Goal: Information Seeking & Learning: Learn about a topic

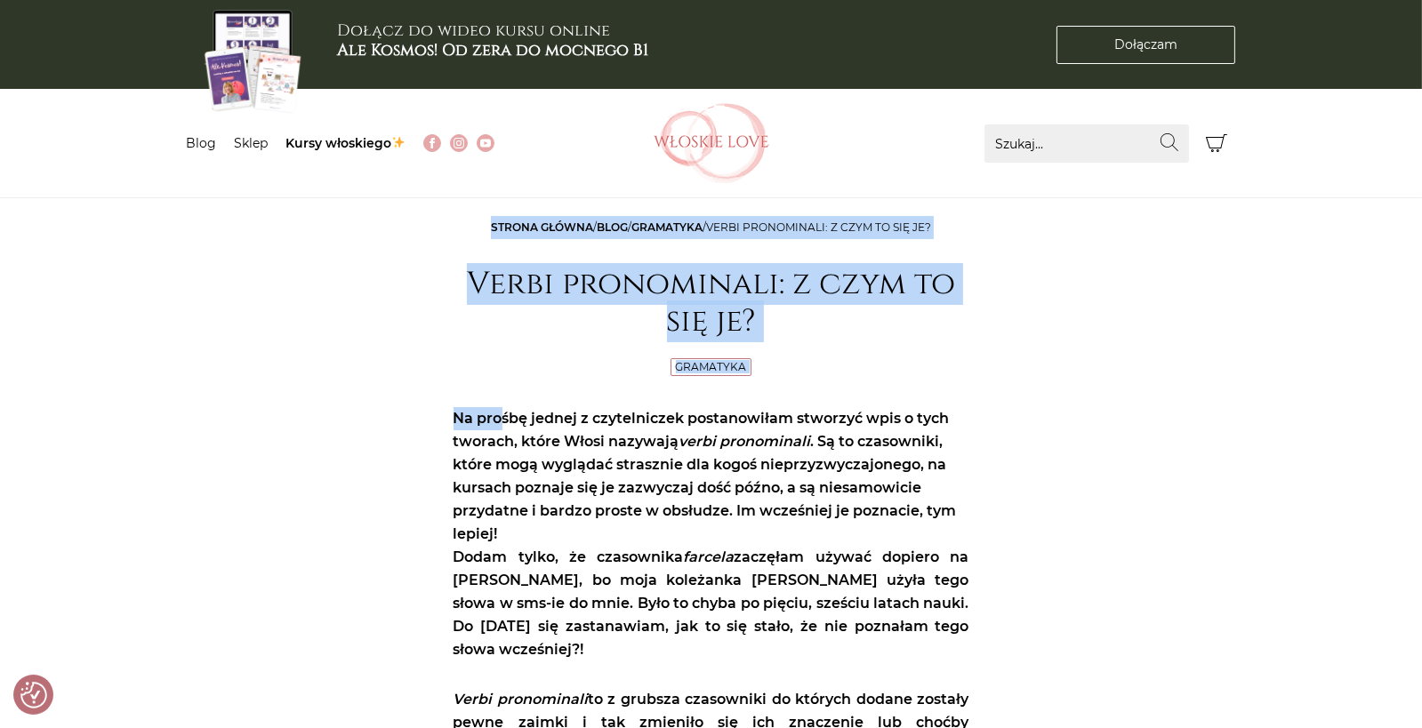
drag, startPoint x: 449, startPoint y: 224, endPoint x: 425, endPoint y: 310, distance: 89.6
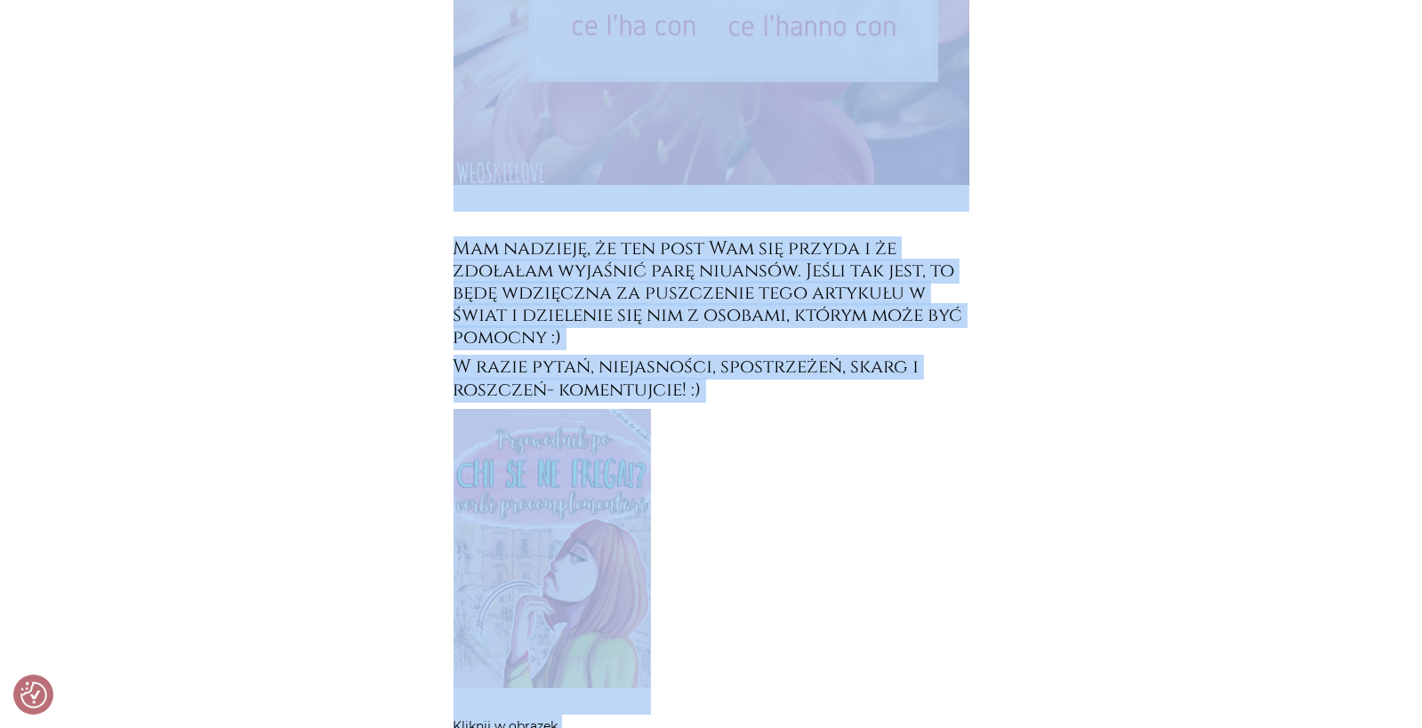
scroll to position [8450, 0]
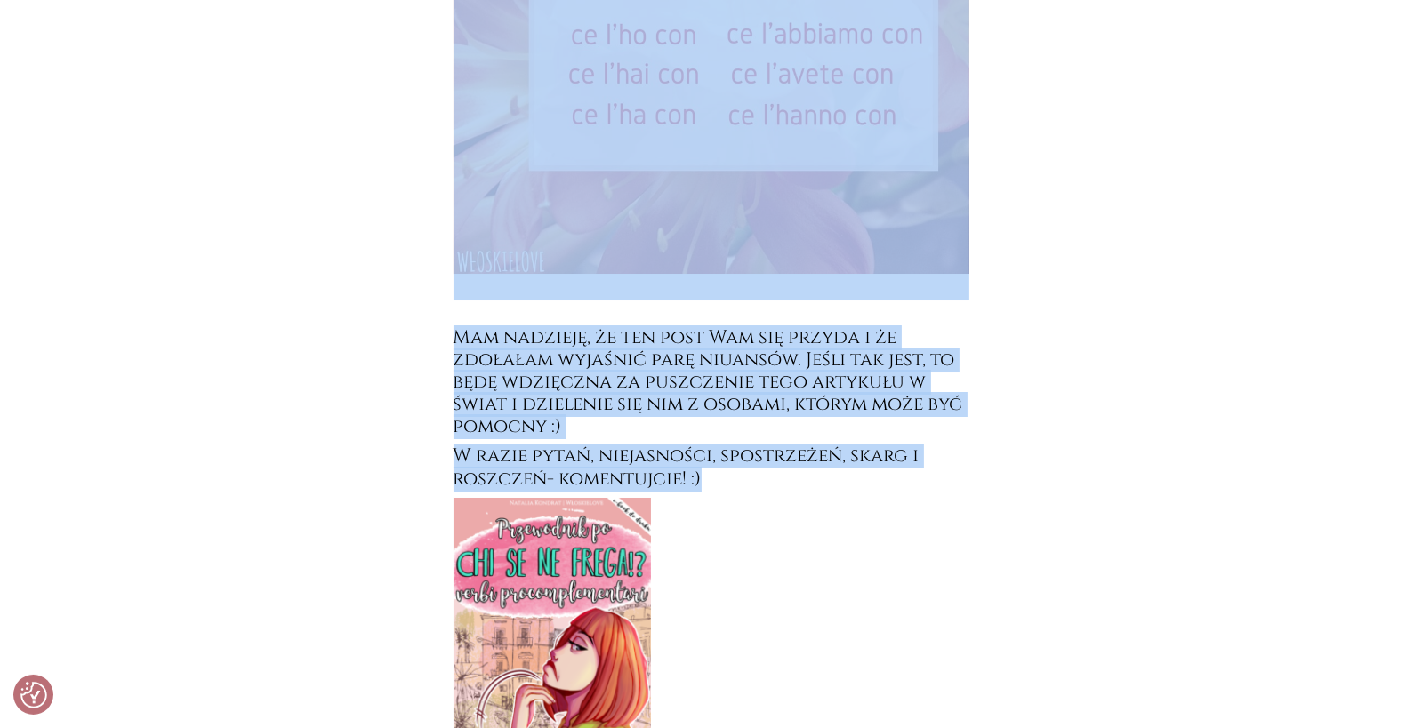
drag, startPoint x: 465, startPoint y: 278, endPoint x: 768, endPoint y: 408, distance: 329.5
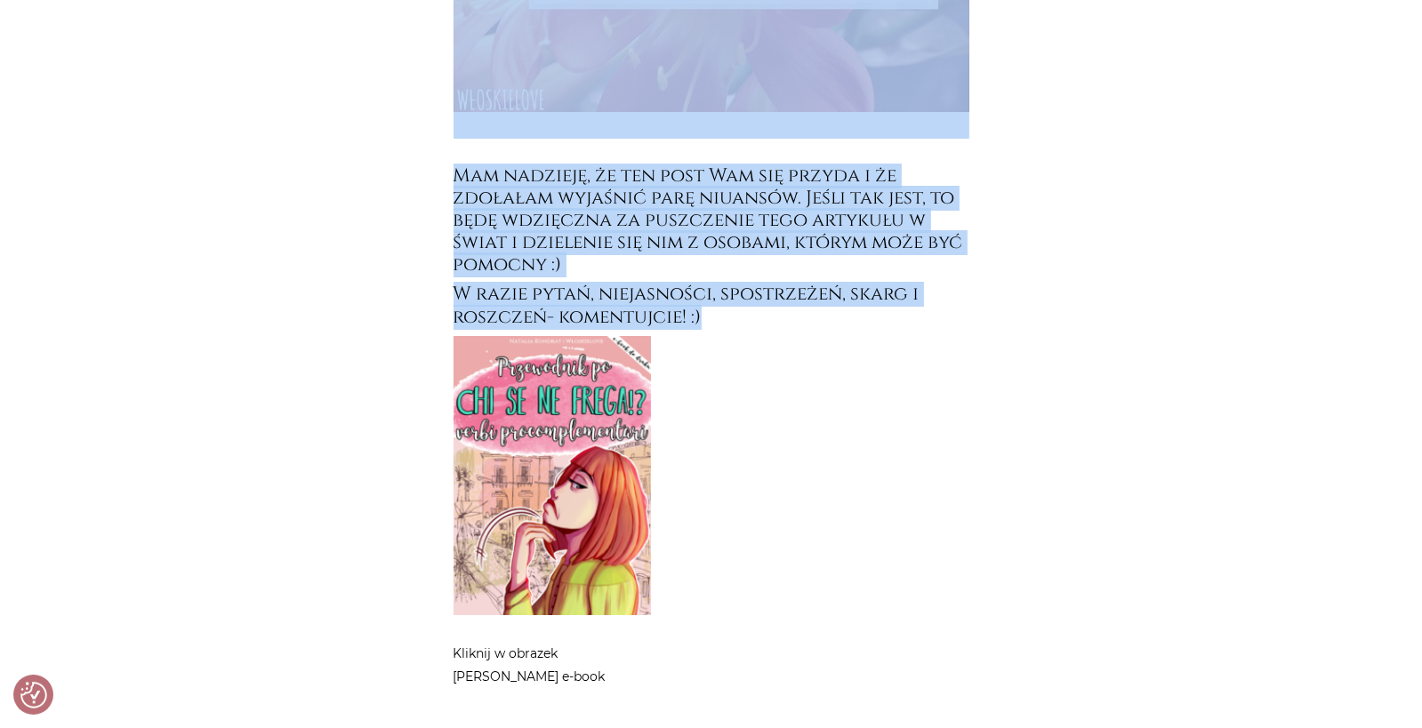
scroll to position [8628, 0]
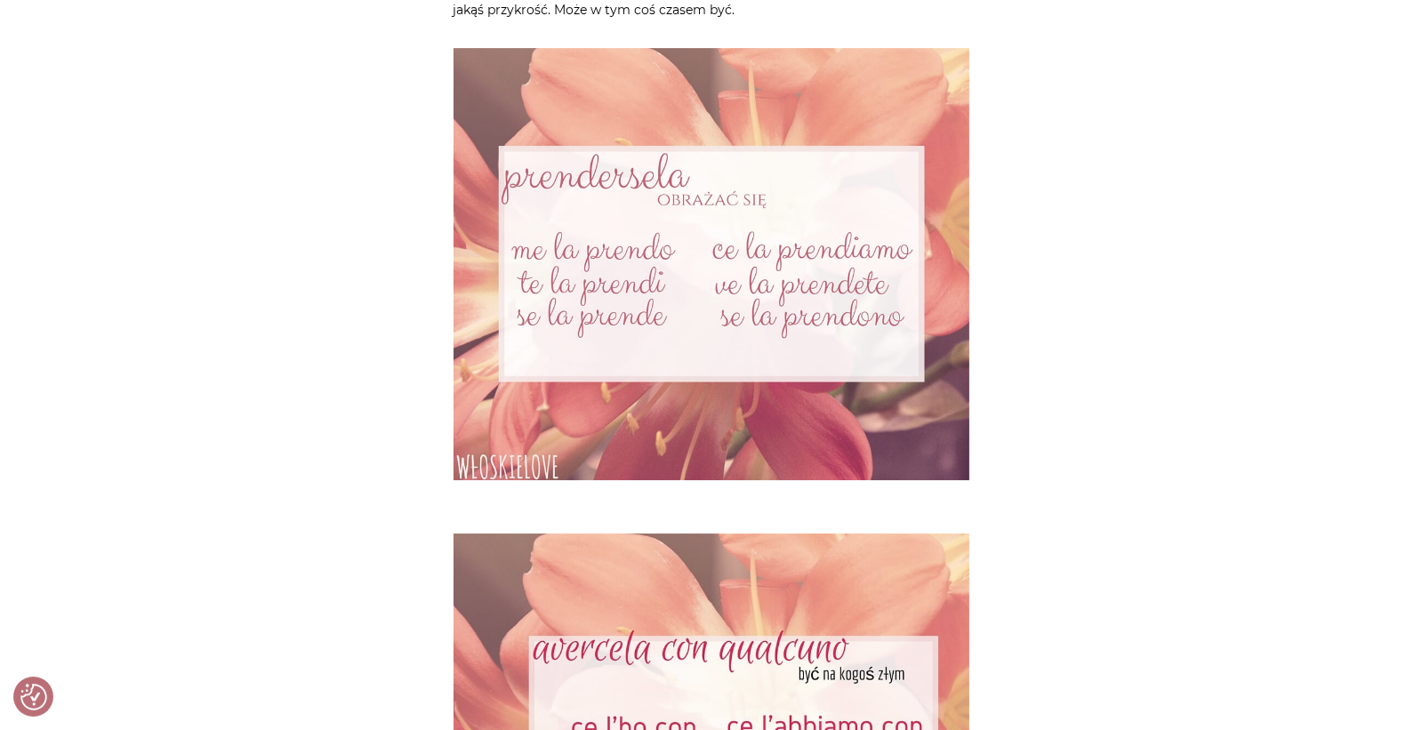
scroll to position [7650, 0]
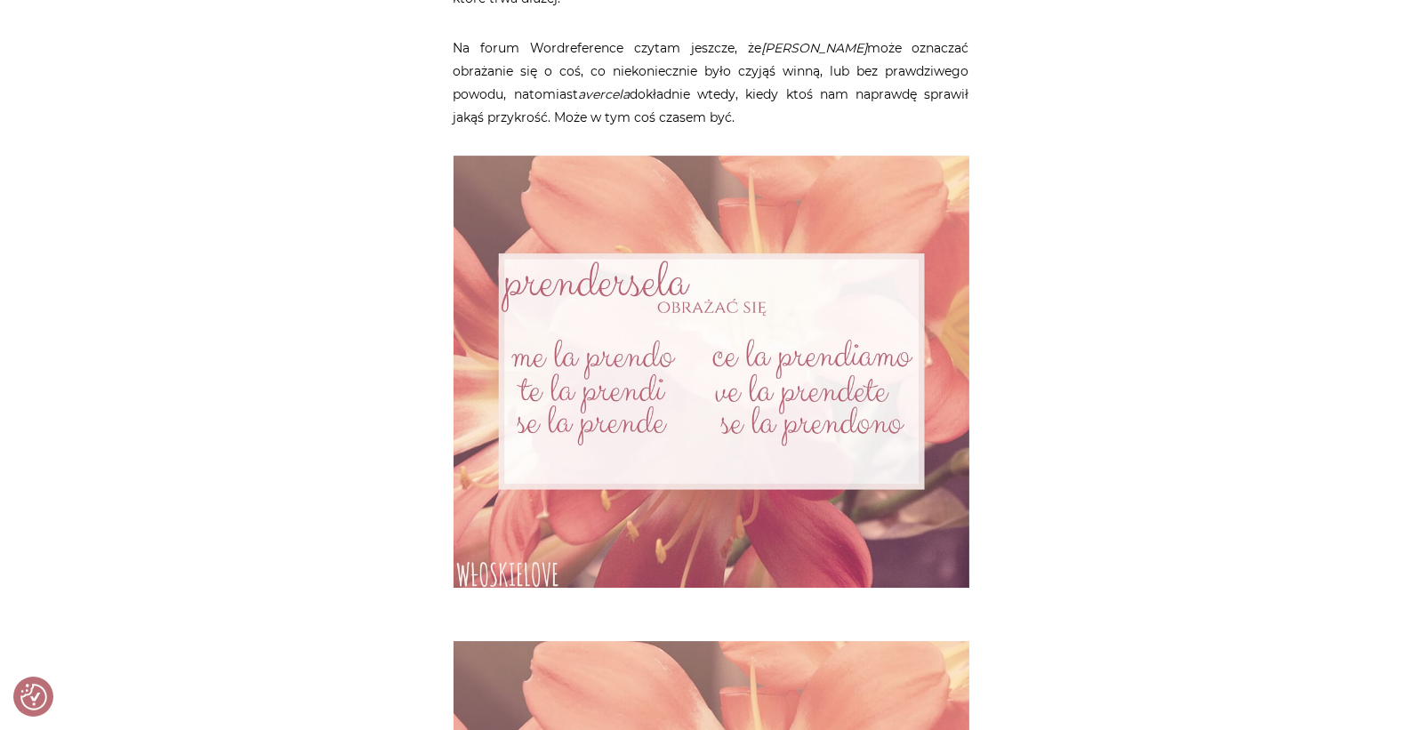
click at [554, 279] on img at bounding box center [712, 372] width 516 height 432
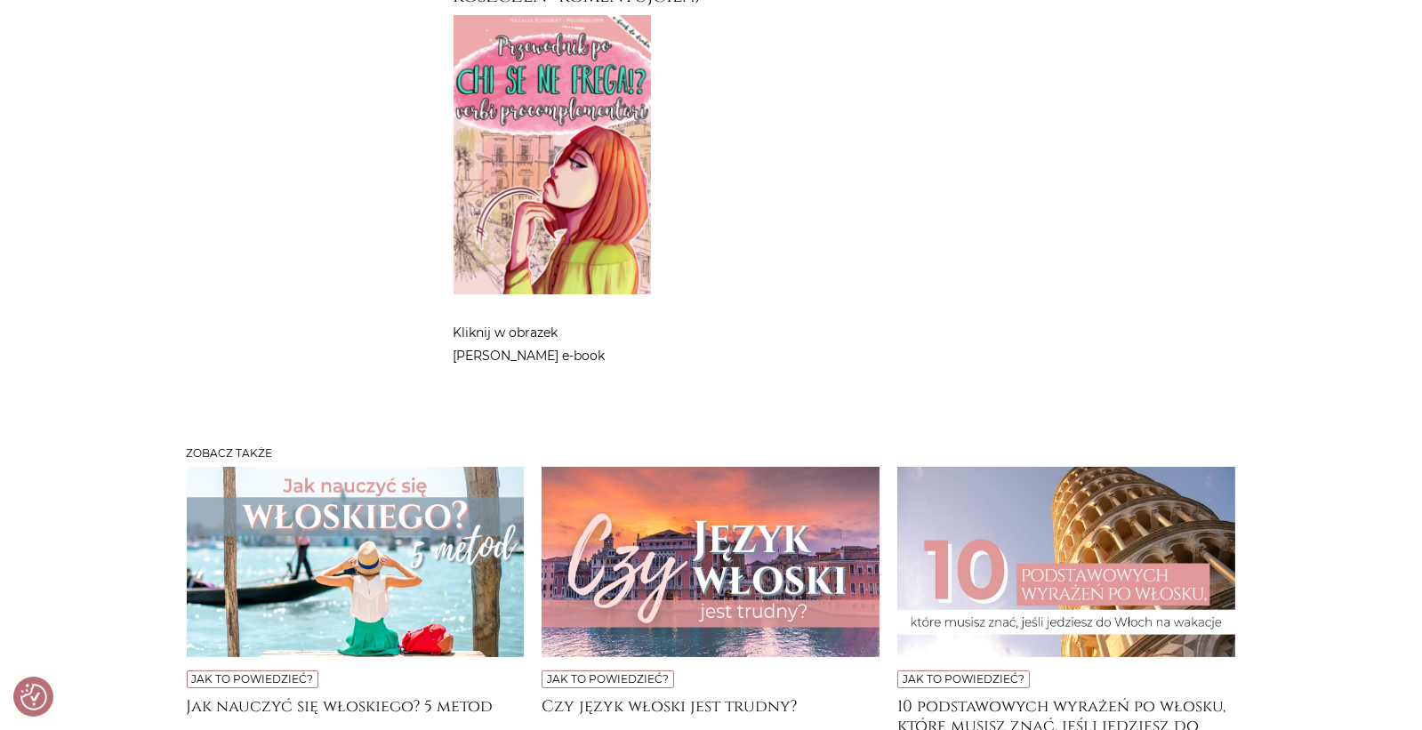
scroll to position [9250, 0]
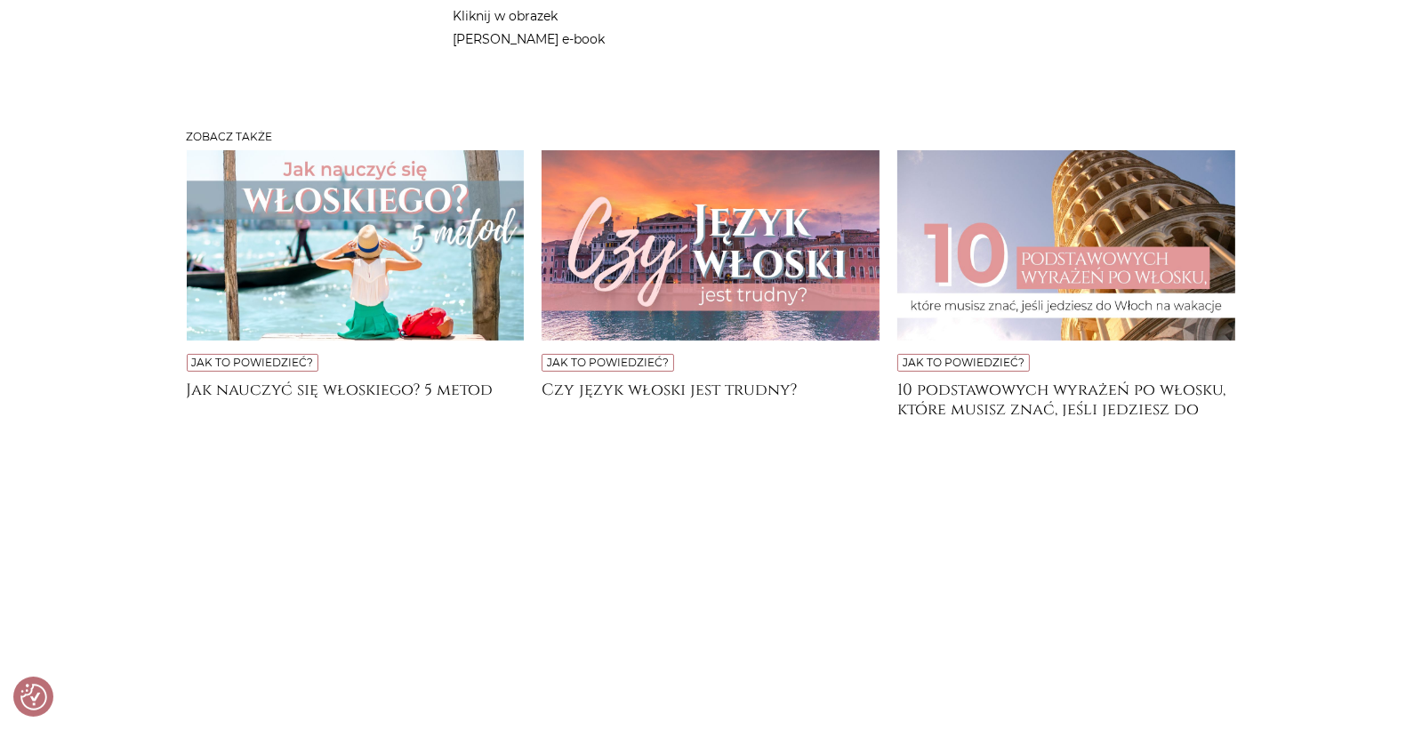
click at [268, 207] on img at bounding box center [356, 245] width 338 height 190
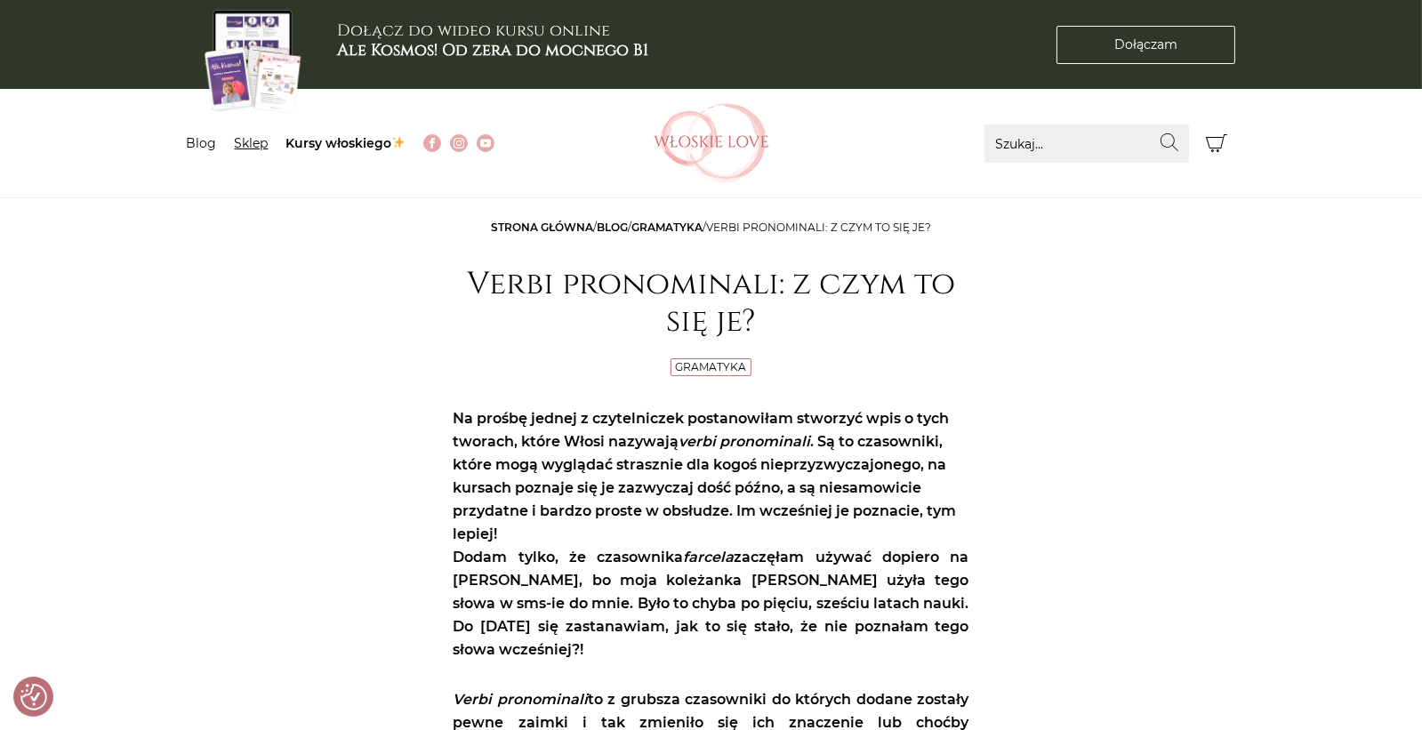
click at [246, 143] on link "Sklep" at bounding box center [252, 143] width 34 height 16
